Goal: Information Seeking & Learning: Learn about a topic

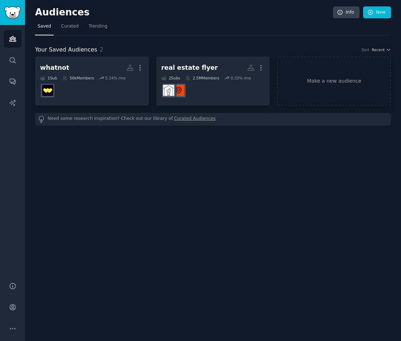
click at [12, 69] on div "Audiences Search Conversations AI Reports" at bounding box center [12, 149] width 25 height 248
click at [13, 66] on link "Search" at bounding box center [13, 60] width 18 height 18
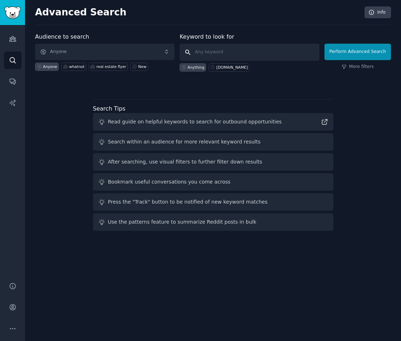
click at [250, 58] on input "text" at bounding box center [249, 52] width 139 height 17
type input "cohost"
click button "Perform Advanced Search" at bounding box center [357, 52] width 67 height 16
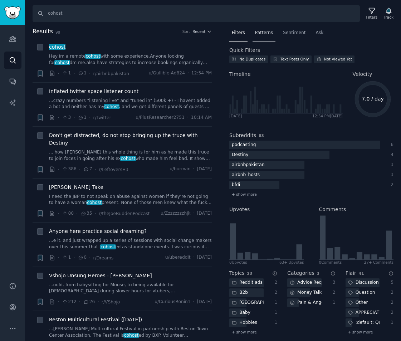
click at [265, 33] on span "Patterns" at bounding box center [264, 33] width 18 height 6
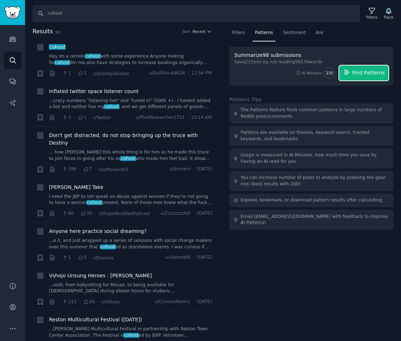
click at [364, 73] on span "Find Patterns" at bounding box center [368, 73] width 33 height 8
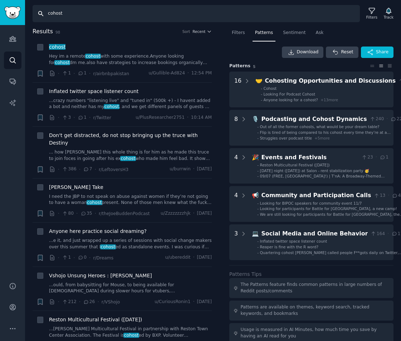
click at [94, 15] on input "cohost" at bounding box center [196, 13] width 327 height 17
type input "cohost airbnb"
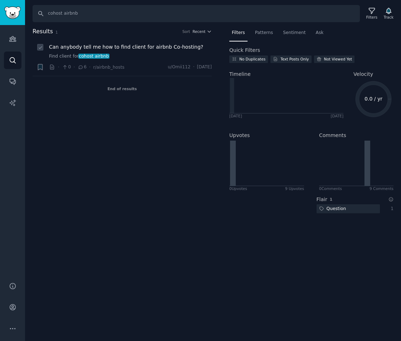
click at [154, 45] on span "Can anybody tell me how to find client for airbnb Co-hosting?" at bounding box center [126, 47] width 154 height 8
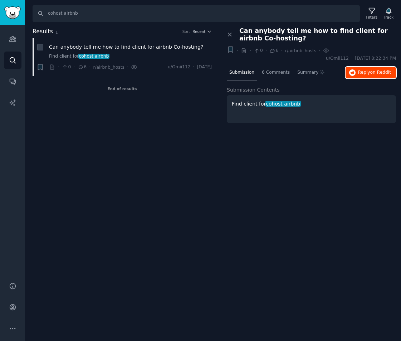
click at [382, 72] on span "on Reddit" at bounding box center [380, 72] width 21 height 5
